Goal: Task Accomplishment & Management: Manage account settings

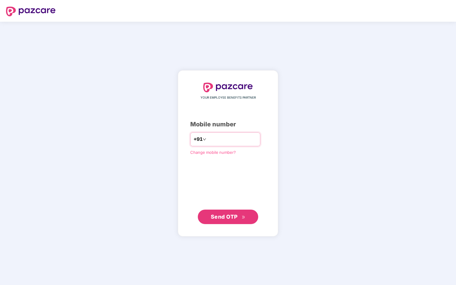
click at [220, 142] on input "number" at bounding box center [232, 140] width 50 height 10
type input "**********"
click at [230, 218] on span "Send OTP" at bounding box center [224, 217] width 27 height 6
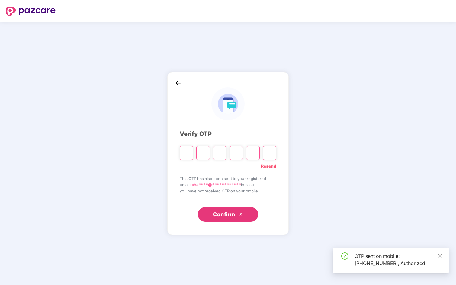
click at [186, 153] on input "Please enter verification code. Digit 1" at bounding box center [187, 153] width 14 height 14
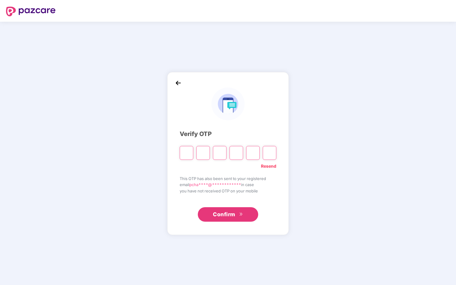
type input "*"
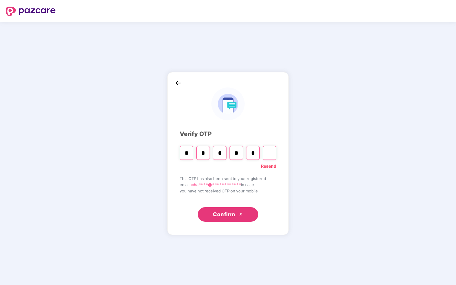
type input "*"
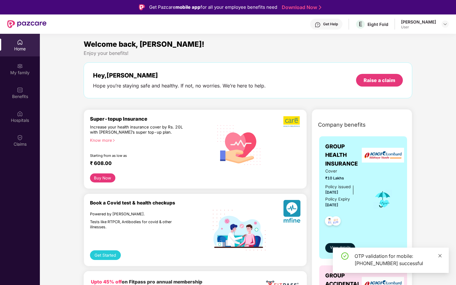
click at [440, 256] on icon "close" at bounding box center [440, 256] width 4 height 4
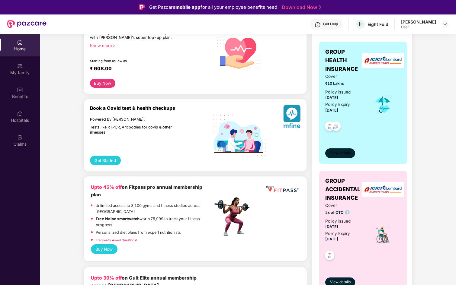
scroll to position [82, 0]
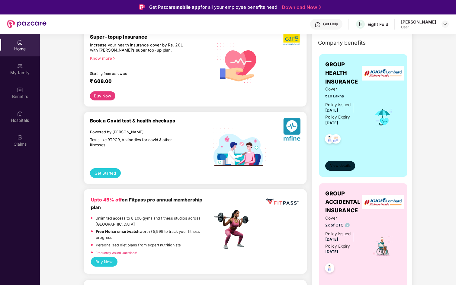
click at [341, 168] on span "View details" at bounding box center [340, 166] width 21 height 6
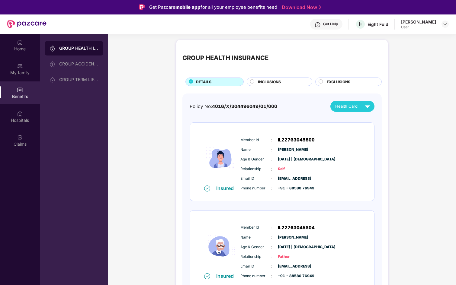
click at [260, 82] on span "INCLUSIONS" at bounding box center [269, 82] width 23 height 6
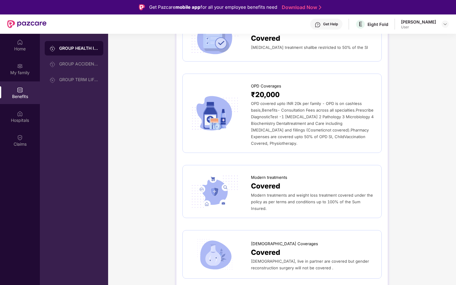
scroll to position [1214, 0]
